Goal: Task Accomplishment & Management: Manage account settings

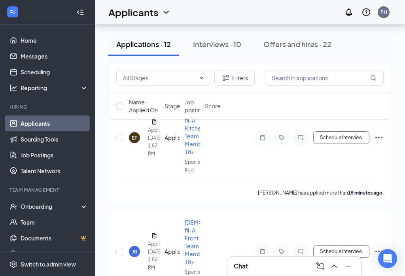
scroll to position [60, 0]
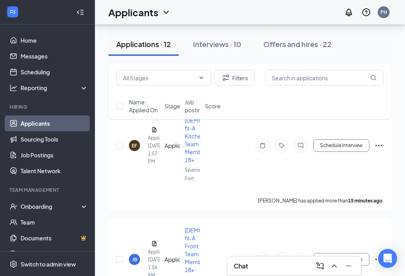
click at [39, 71] on link "Scheduling" at bounding box center [55, 72] width 68 height 16
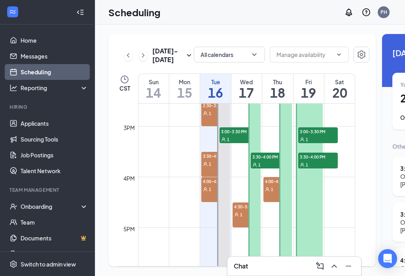
scroll to position [732, 0]
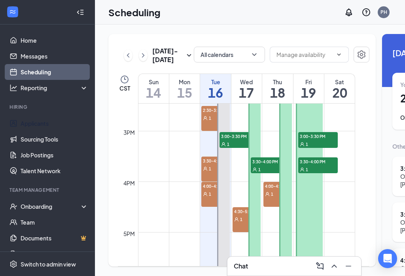
click at [32, 115] on link "Applicants" at bounding box center [55, 123] width 68 height 16
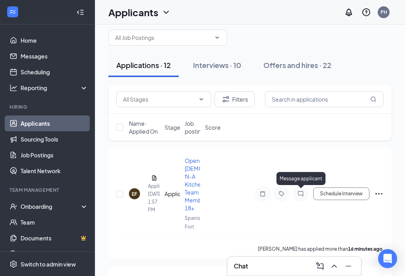
click at [302, 194] on icon "ChatInactive" at bounding box center [300, 193] width 9 height 6
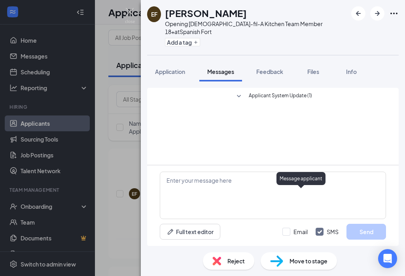
scroll to position [12, 0]
click at [172, 68] on span "Application" at bounding box center [170, 71] width 30 height 7
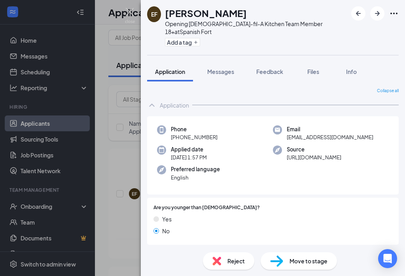
click at [317, 62] on button "Files" at bounding box center [313, 72] width 32 height 20
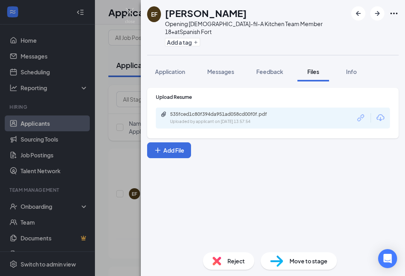
click at [382, 113] on icon "Download" at bounding box center [379, 117] width 9 height 9
click at [224, 68] on span "Messages" at bounding box center [220, 71] width 27 height 7
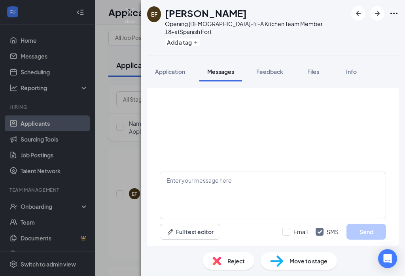
click at [225, 68] on span "Messages" at bounding box center [220, 71] width 27 height 7
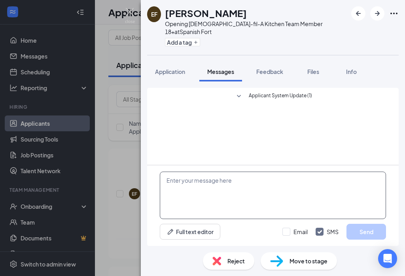
click at [192, 184] on textarea at bounding box center [273, 195] width 226 height 47
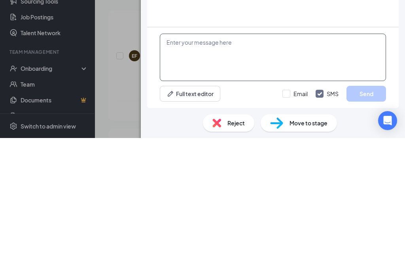
scroll to position [15, 0]
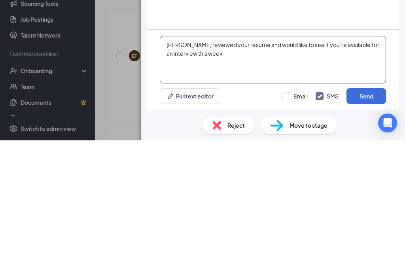
type textarea "[PERSON_NAME] reviewed your résumé and would like to see if you’re available fo…"
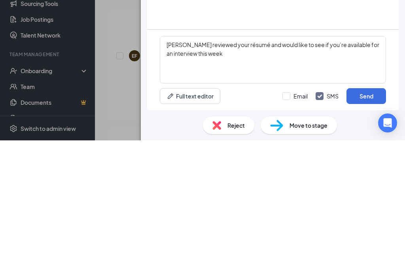
click at [288, 228] on input "Email" at bounding box center [294, 232] width 25 height 8
checkbox input "true"
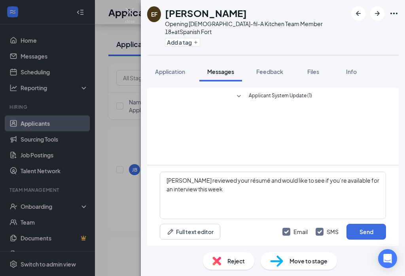
click at [368, 233] on button "Send" at bounding box center [366, 232] width 40 height 16
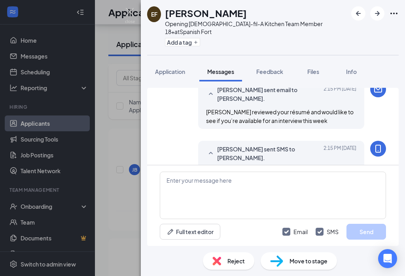
scroll to position [44, 0]
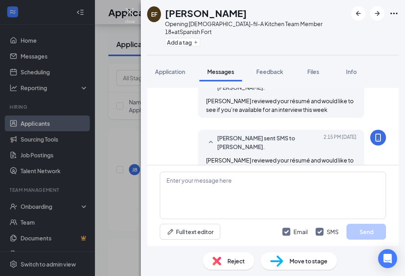
click at [132, 11] on img at bounding box center [130, 15] width 10 height 15
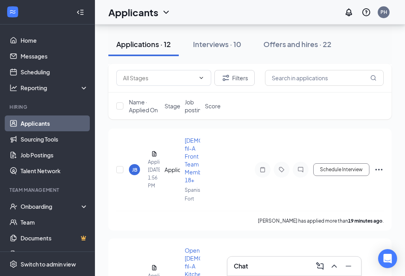
click at [130, 13] on h1 "Applicants" at bounding box center [133, 12] width 50 height 13
click at [302, 168] on icon "ChatInactive" at bounding box center [300, 169] width 9 height 6
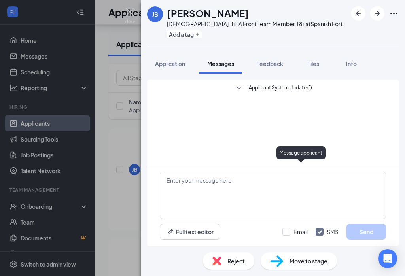
scroll to position [12, 0]
click at [315, 56] on button "Files" at bounding box center [313, 64] width 32 height 20
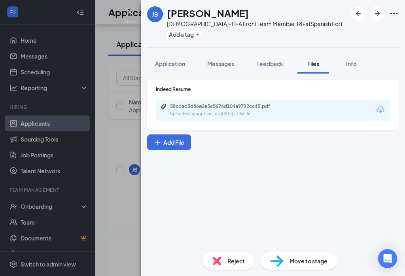
click at [378, 106] on icon "Download" at bounding box center [380, 109] width 8 height 7
click at [222, 60] on span "Messages" at bounding box center [220, 63] width 27 height 7
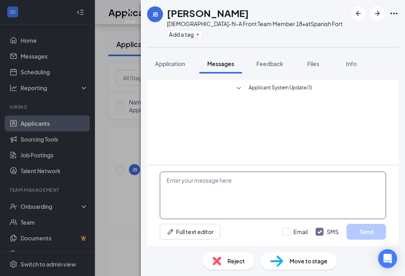
click at [207, 182] on textarea at bounding box center [273, 195] width 226 height 47
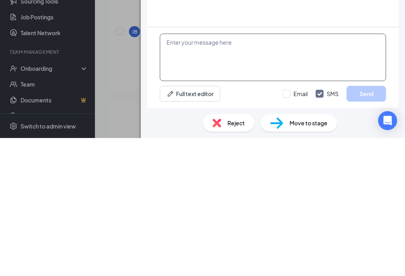
scroll to position [153, 0]
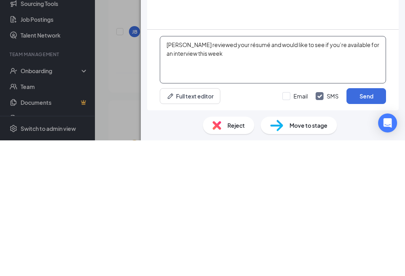
click at [185, 172] on textarea "[PERSON_NAME] reviewed your résumé and would like to see if you’re available fo…" at bounding box center [273, 195] width 226 height 47
type textarea "[PERSON_NAME] reviewed your résumé and would like to see if you’re available fo…"
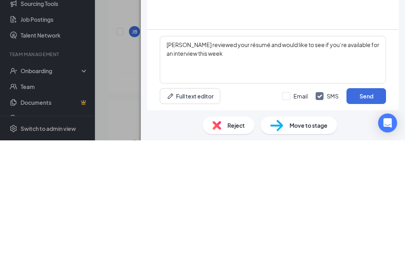
click at [286, 228] on input "Email" at bounding box center [294, 232] width 25 height 8
checkbox input "true"
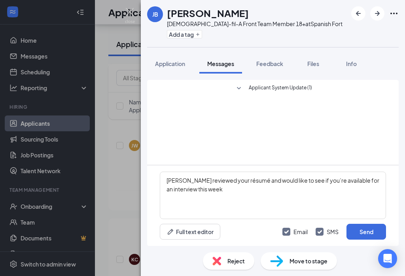
click at [366, 232] on button "Send" at bounding box center [366, 232] width 40 height 16
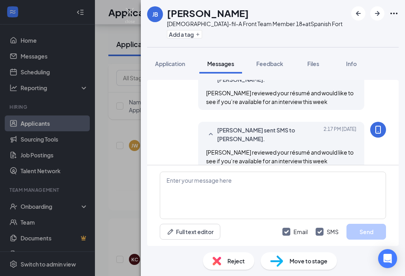
scroll to position [44, 0]
click at [130, 14] on img at bounding box center [130, 15] width 10 height 15
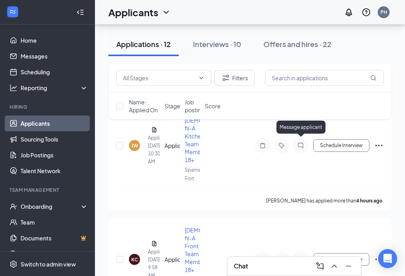
click at [300, 142] on icon "ChatInactive" at bounding box center [300, 145] width 9 height 6
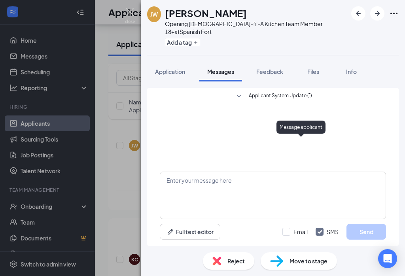
scroll to position [12, 0]
click at [171, 68] on span "Application" at bounding box center [170, 71] width 30 height 7
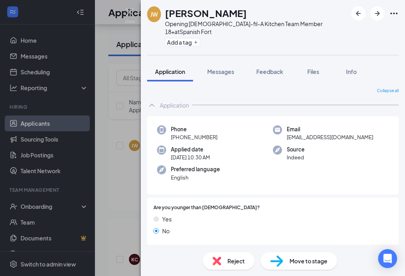
click at [314, 68] on span "Files" at bounding box center [313, 71] width 12 height 7
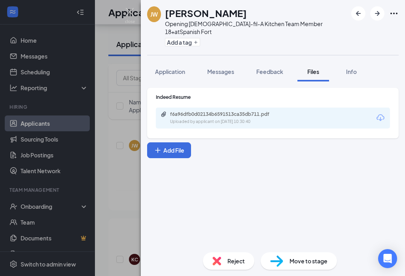
click at [383, 113] on icon "Download" at bounding box center [379, 117] width 9 height 9
click at [233, 258] on span "Reject" at bounding box center [235, 260] width 17 height 9
click at [234, 262] on div "Reject applicant [PERSON_NAME] [PERSON_NAME] Applied [DATE] 10:30 AM Reasons fo…" at bounding box center [202, 138] width 405 height 276
click at [232, 262] on span "Reject" at bounding box center [235, 260] width 17 height 9
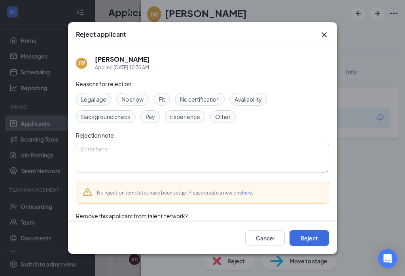
click at [307, 245] on button "Reject" at bounding box center [309, 238] width 40 height 16
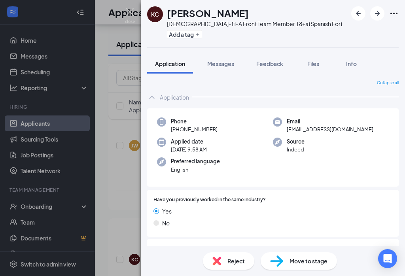
click at [314, 60] on span "Files" at bounding box center [313, 63] width 12 height 7
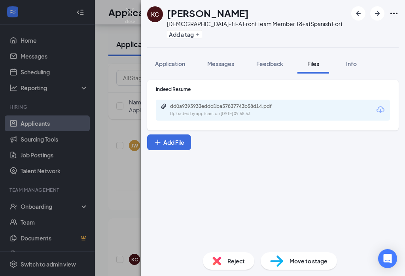
click at [382, 105] on icon "Download" at bounding box center [379, 109] width 9 height 9
click at [232, 260] on span "Reject" at bounding box center [235, 260] width 17 height 9
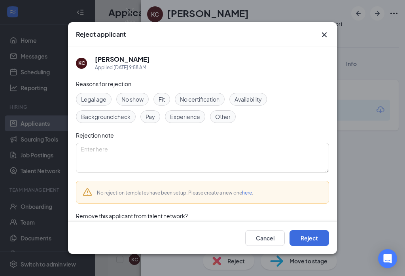
click at [314, 244] on button "Reject" at bounding box center [309, 238] width 40 height 16
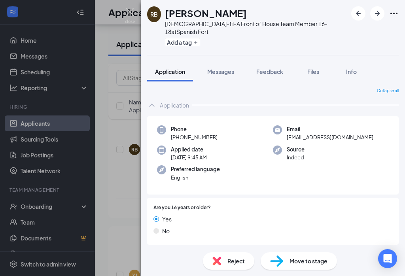
click at [315, 68] on span "Files" at bounding box center [313, 71] width 12 height 7
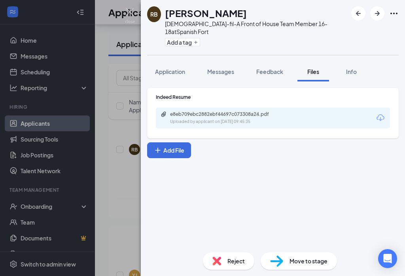
click at [382, 113] on icon "Download" at bounding box center [379, 117] width 9 height 9
click at [174, 68] on span "Application" at bounding box center [170, 71] width 30 height 7
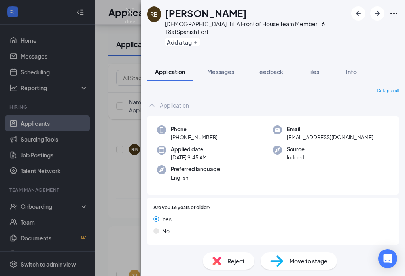
click at [175, 68] on span "Application" at bounding box center [170, 71] width 30 height 7
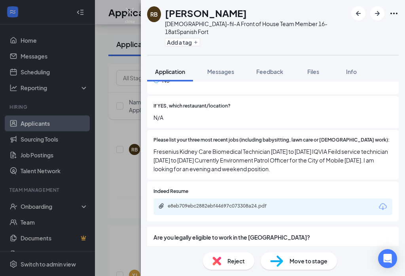
scroll to position [407, 0]
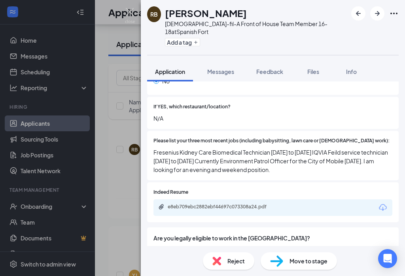
click at [230, 257] on span "Reject" at bounding box center [235, 260] width 17 height 9
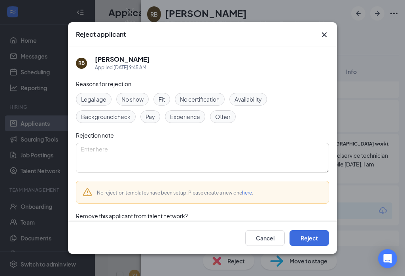
click at [315, 244] on button "Reject" at bounding box center [309, 238] width 40 height 16
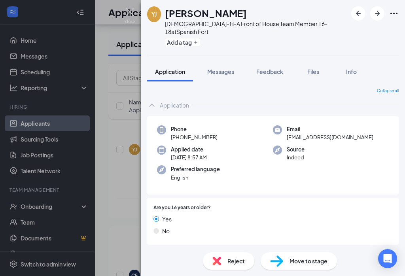
click at [313, 68] on span "Files" at bounding box center [313, 71] width 12 height 7
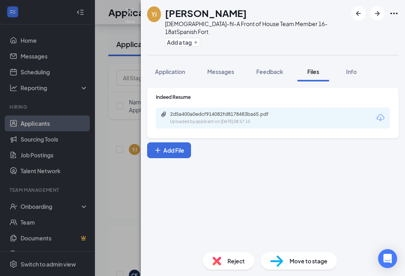
click at [380, 114] on icon "Download" at bounding box center [380, 117] width 8 height 7
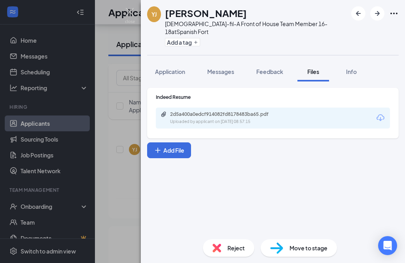
click at [234, 252] on span "Reject" at bounding box center [235, 247] width 17 height 9
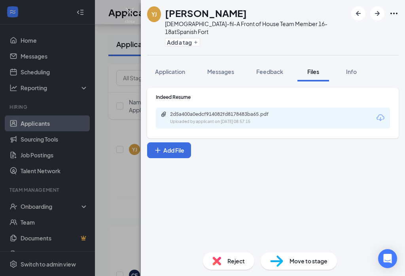
scroll to position [12, 0]
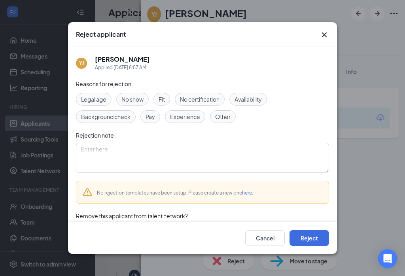
click at [312, 246] on button "Reject" at bounding box center [309, 238] width 40 height 16
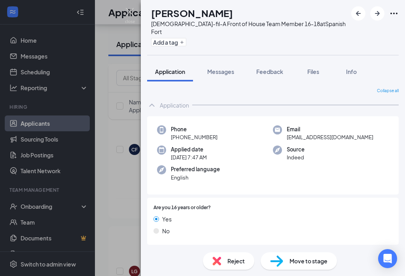
click at [315, 68] on span "Files" at bounding box center [313, 71] width 12 height 7
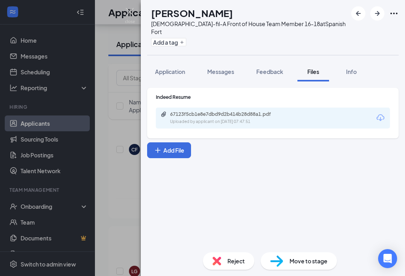
click at [384, 113] on icon "Download" at bounding box center [379, 117] width 9 height 9
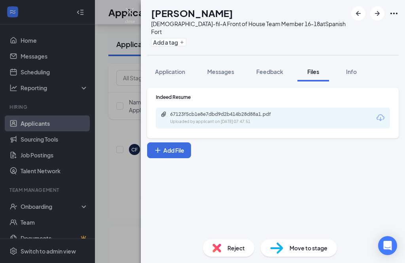
click at [235, 252] on span "Reject" at bounding box center [235, 247] width 17 height 9
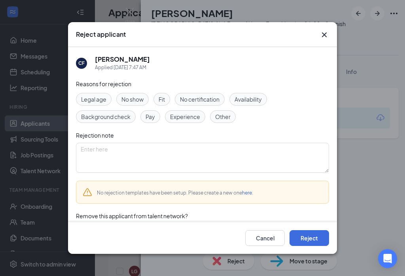
click at [309, 244] on button "Reject" at bounding box center [309, 238] width 40 height 16
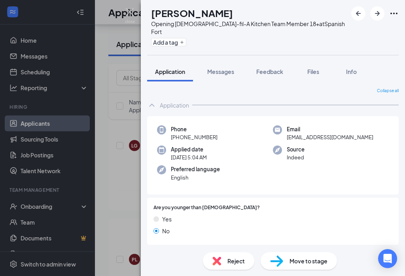
click at [317, 68] on span "Files" at bounding box center [313, 71] width 12 height 7
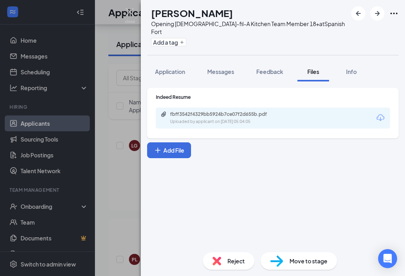
click at [383, 113] on icon "Download" at bounding box center [379, 117] width 9 height 9
click at [232, 258] on span "Reject" at bounding box center [235, 260] width 17 height 9
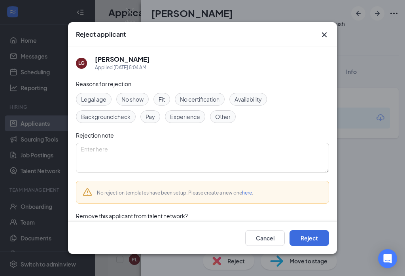
click at [309, 243] on button "Reject" at bounding box center [309, 238] width 40 height 16
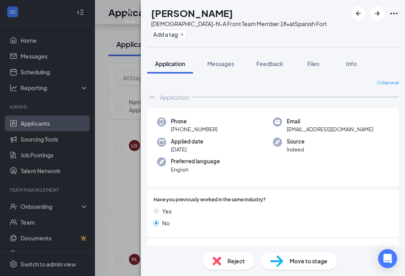
click at [315, 60] on span "Files" at bounding box center [313, 63] width 12 height 7
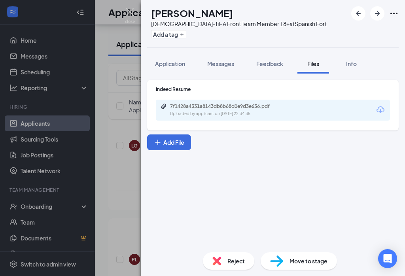
click at [379, 105] on icon "Download" at bounding box center [379, 109] width 9 height 9
click at [218, 60] on span "Messages" at bounding box center [220, 63] width 27 height 7
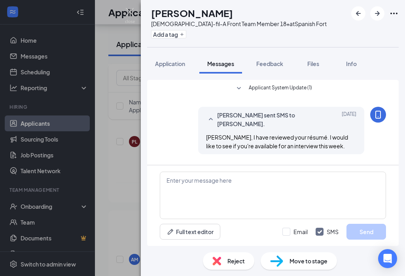
scroll to position [87, 0]
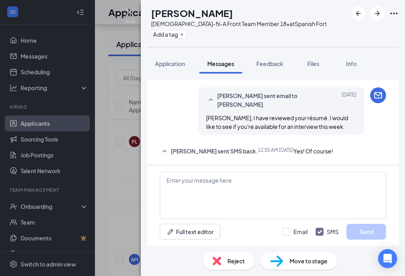
click at [39, 71] on div "PL [PERSON_NAME][DEMOGRAPHIC_DATA]-fil-A Front Team Member 18+ at Spanish Fort …" at bounding box center [202, 138] width 405 height 276
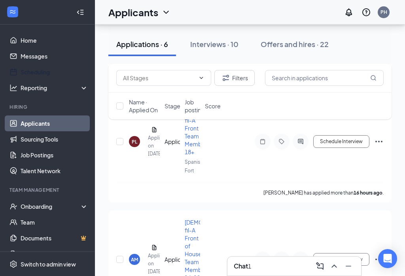
click at [34, 71] on link "Scheduling" at bounding box center [55, 72] width 68 height 16
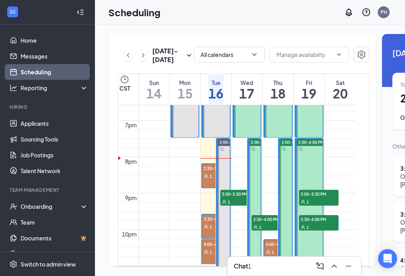
scroll to position [677, 0]
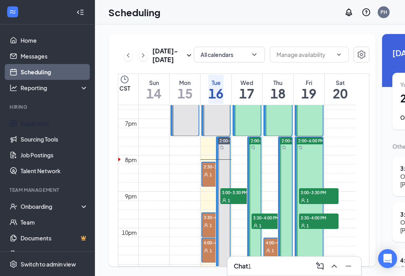
click at [36, 115] on link "Applicants" at bounding box center [55, 123] width 68 height 16
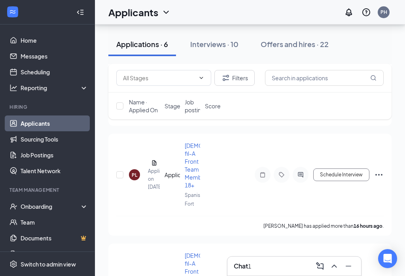
scroll to position [266, 0]
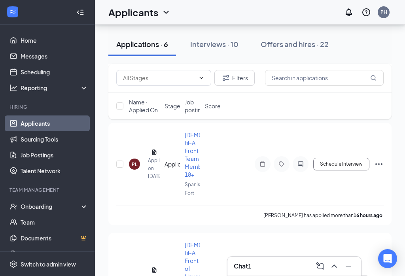
click at [341, 159] on button "Schedule Interview" at bounding box center [341, 164] width 56 height 13
type input "Onsite Interview (next stage)"
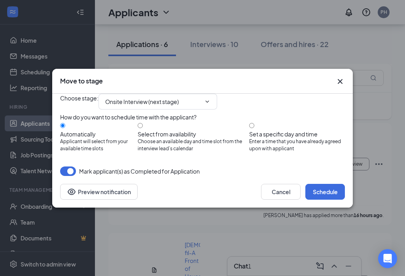
click at [254, 128] on input "Set a specific day and time Enter a time that you have already agreed upon with…" at bounding box center [251, 125] width 5 height 5
radio input "true"
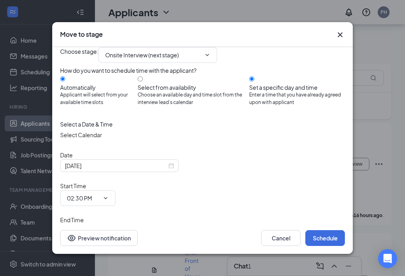
radio input "false"
click at [141, 170] on input "[DATE]" at bounding box center [116, 165] width 102 height 9
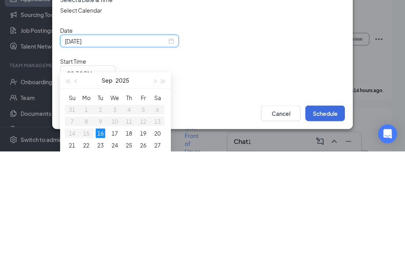
scroll to position [390, 0]
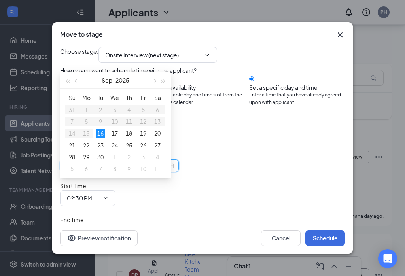
click at [115, 134] on div "17" at bounding box center [114, 132] width 9 height 9
type input "[DATE]"
click at [99, 194] on input "02:30 PM" at bounding box center [83, 198] width 32 height 9
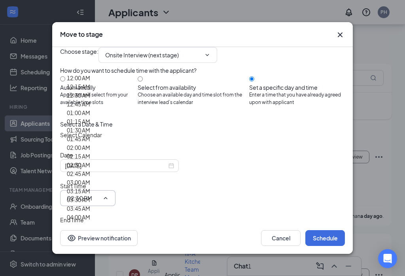
scroll to position [1034, 0]
type input "03:30 PM"
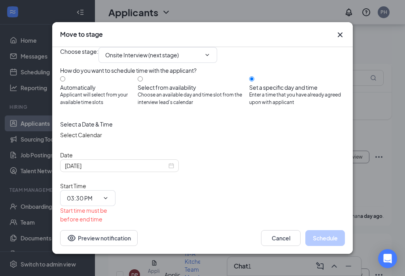
click at [99, 245] on input "03:00 PM" at bounding box center [83, 249] width 32 height 9
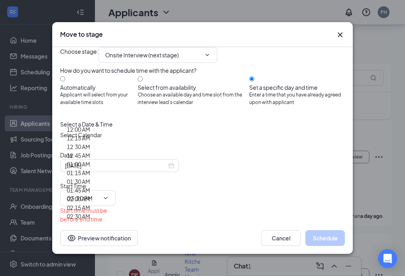
scroll to position [1075, 0]
type input "04:00 PM"
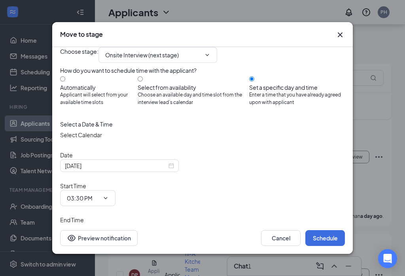
click at [330, 246] on button "Schedule" at bounding box center [325, 238] width 40 height 16
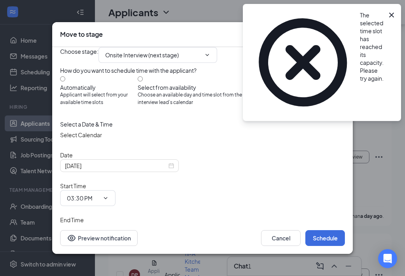
click at [328, 246] on button "Schedule" at bounding box center [325, 238] width 40 height 16
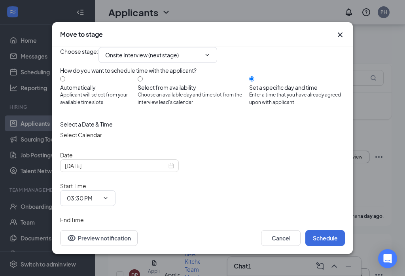
click at [322, 246] on button "Schedule" at bounding box center [325, 238] width 40 height 16
click at [285, 246] on button "Cancel" at bounding box center [281, 238] width 40 height 16
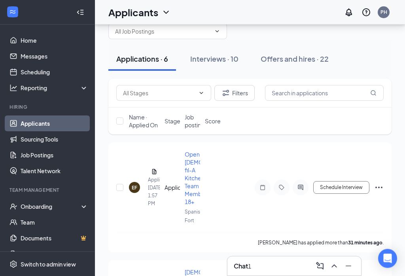
scroll to position [0, 0]
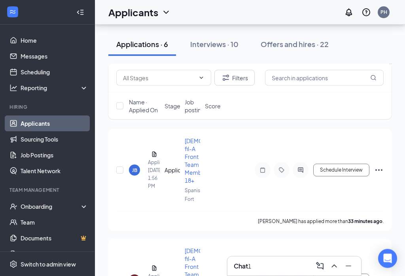
click at [342, 168] on button "Schedule Interview" at bounding box center [341, 170] width 56 height 13
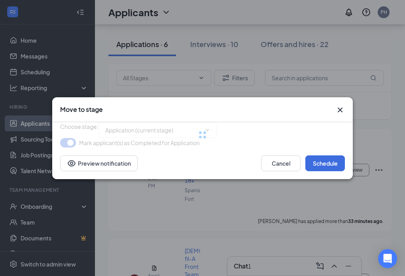
type input "Onsite Interview (next stage)"
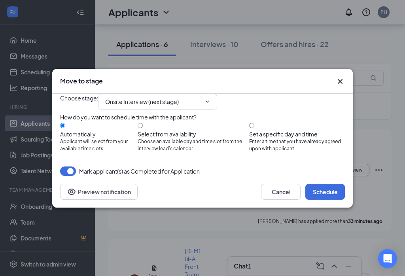
click at [254, 128] on input "Set a specific day and time Enter a time that you have already agreed upon with…" at bounding box center [251, 125] width 5 height 5
radio input "true"
radio input "false"
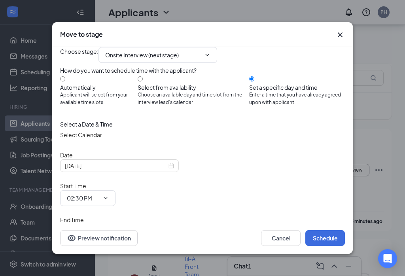
click at [122, 170] on input "[DATE]" at bounding box center [116, 165] width 102 height 9
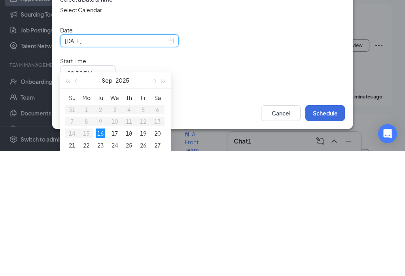
scroll to position [275, 0]
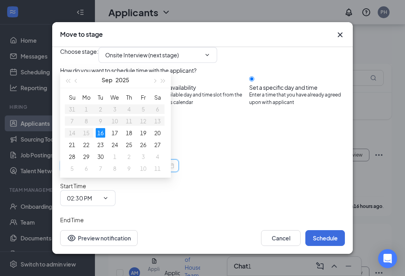
click at [114, 132] on div "17" at bounding box center [114, 132] width 9 height 9
type input "[DATE]"
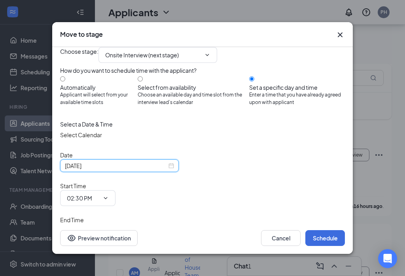
click at [99, 194] on input "02:30 PM" at bounding box center [83, 198] width 32 height 9
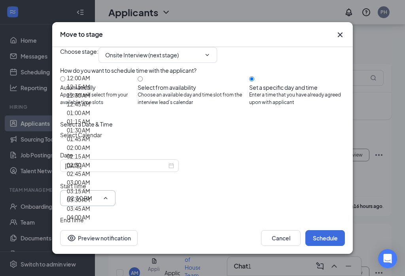
scroll to position [1119, 0]
type input "04:00 PM"
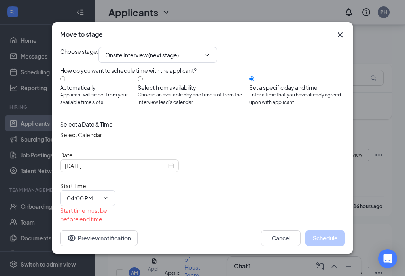
click at [99, 245] on input "03:00 PM" at bounding box center [83, 249] width 32 height 9
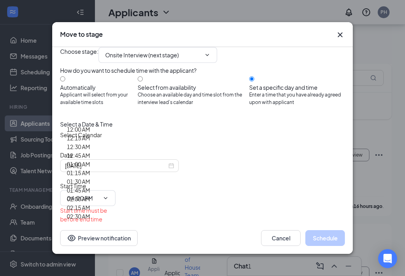
scroll to position [1196, 0]
type input "04:30 PM"
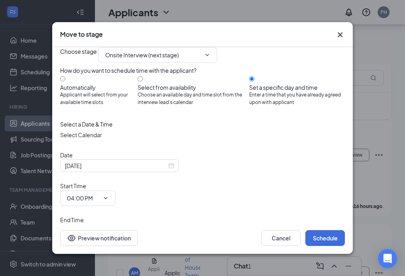
click at [321, 246] on button "Schedule" at bounding box center [325, 238] width 40 height 16
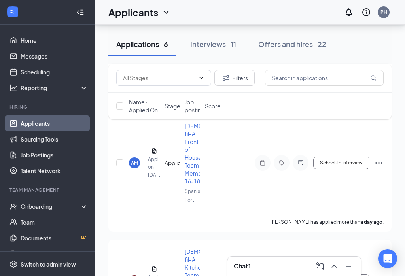
click at [333, 271] on icon "ChevronUp" at bounding box center [333, 265] width 9 height 9
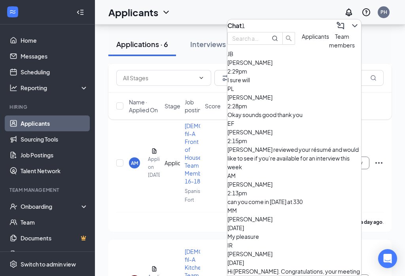
click at [307, 75] on div "[PERSON_NAME] 2:29pm" at bounding box center [294, 66] width 134 height 17
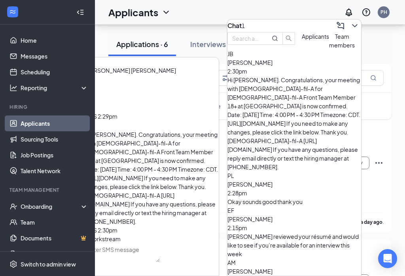
click at [350, 30] on icon "ChevronDown" at bounding box center [354, 25] width 9 height 9
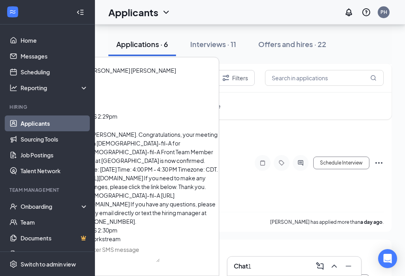
click at [303, 256] on div "Chat 1" at bounding box center [294, 265] width 134 height 19
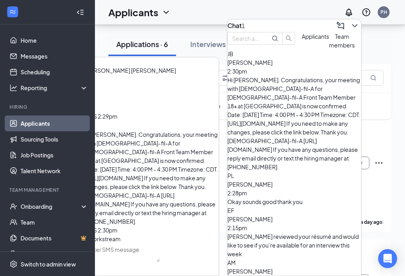
click at [293, 197] on div "Okay sounds good thank you" at bounding box center [294, 201] width 134 height 9
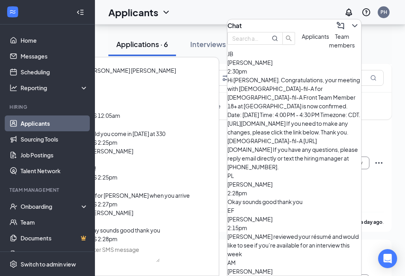
click at [350, 30] on icon "ChevronDown" at bounding box center [354, 25] width 9 height 9
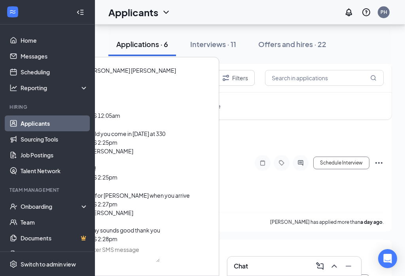
click at [94, 109] on icon "Cross" at bounding box center [91, 106] width 5 height 5
